Goal: Task Accomplishment & Management: Use online tool/utility

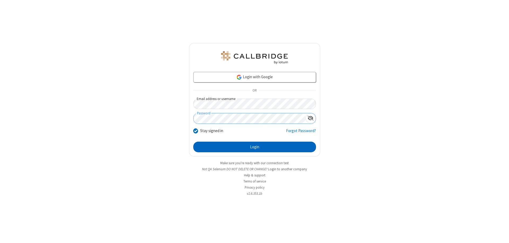
click at [254, 147] on button "Login" at bounding box center [254, 146] width 123 height 11
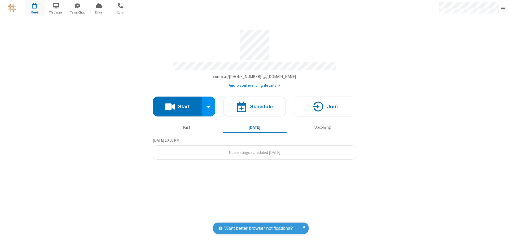
click at [177, 104] on button "Start" at bounding box center [177, 106] width 49 height 20
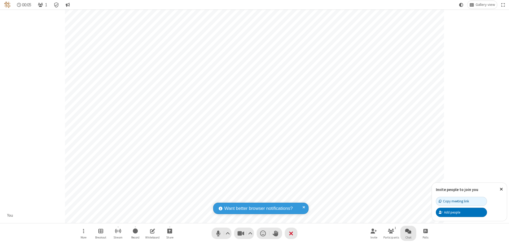
click at [408, 231] on span "Open chat" at bounding box center [408, 230] width 6 height 7
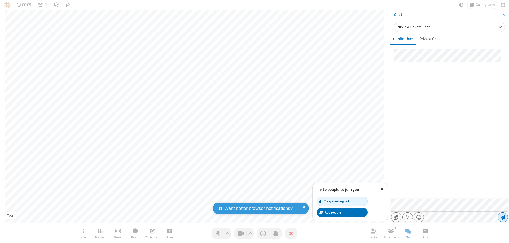
click at [502, 217] on span "Send message" at bounding box center [502, 216] width 5 height 5
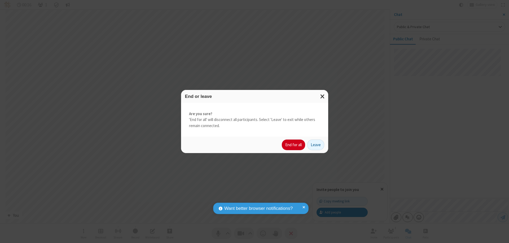
click at [294, 145] on button "End for all" at bounding box center [293, 144] width 23 height 11
